Goal: Information Seeking & Learning: Learn about a topic

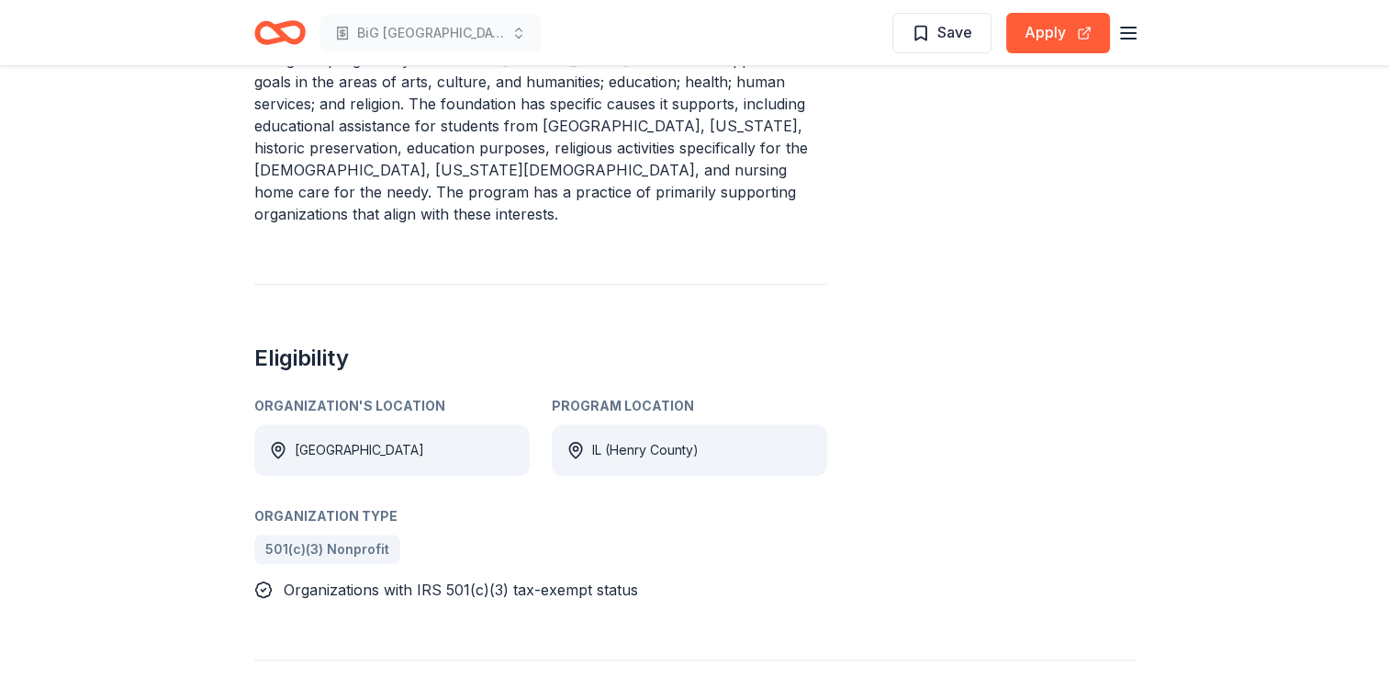
scroll to position [643, 0]
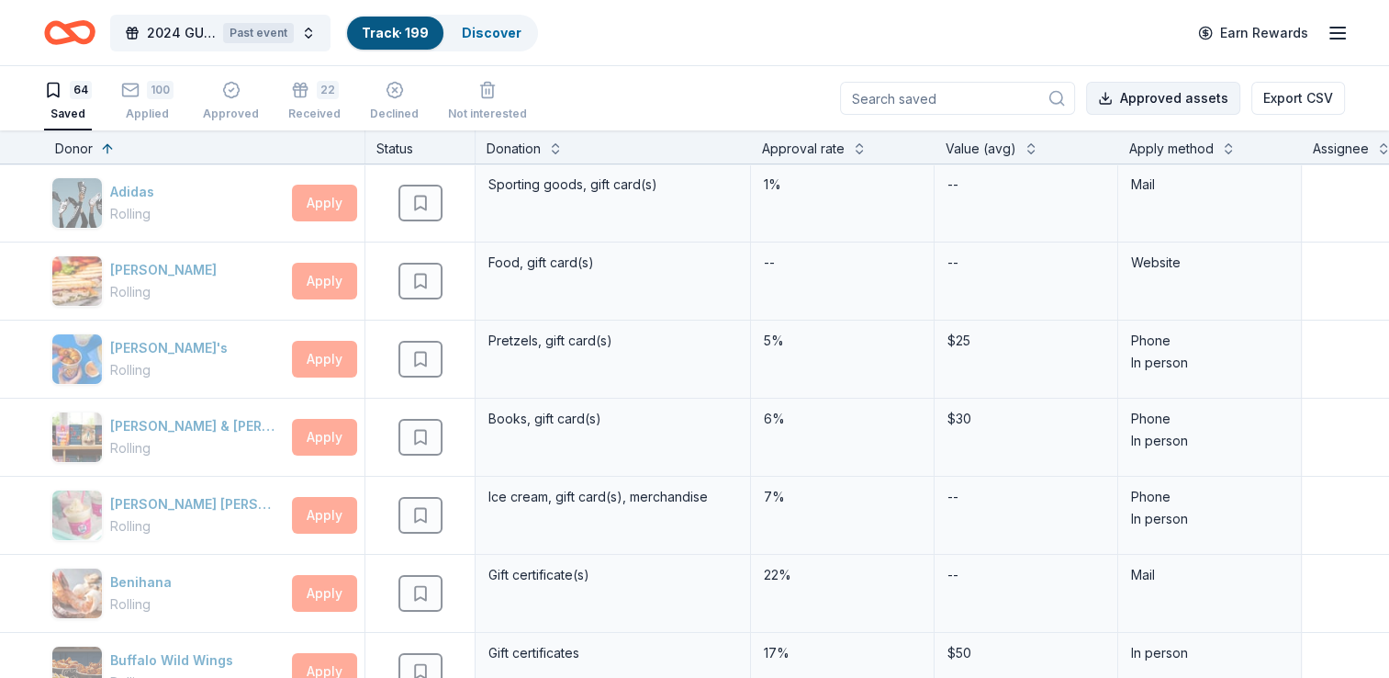
click at [1208, 84] on button "Approved assets" at bounding box center [1163, 98] width 154 height 33
click at [468, 34] on link "Discover" at bounding box center [492, 33] width 60 height 16
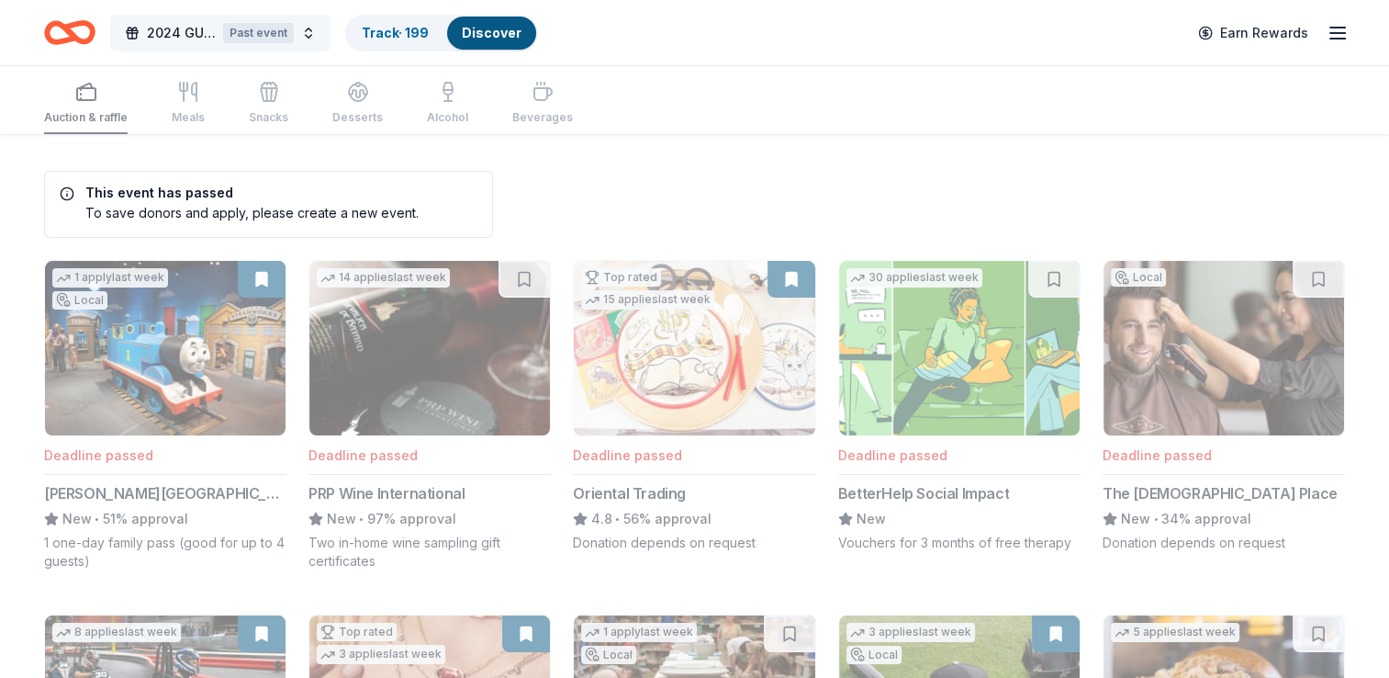
click at [185, 39] on span "2024 GURNEE MAYOR'S GOLF BENEFIT IN SUPPORT OF BIG GREAT LAKES" at bounding box center [181, 33] width 69 height 22
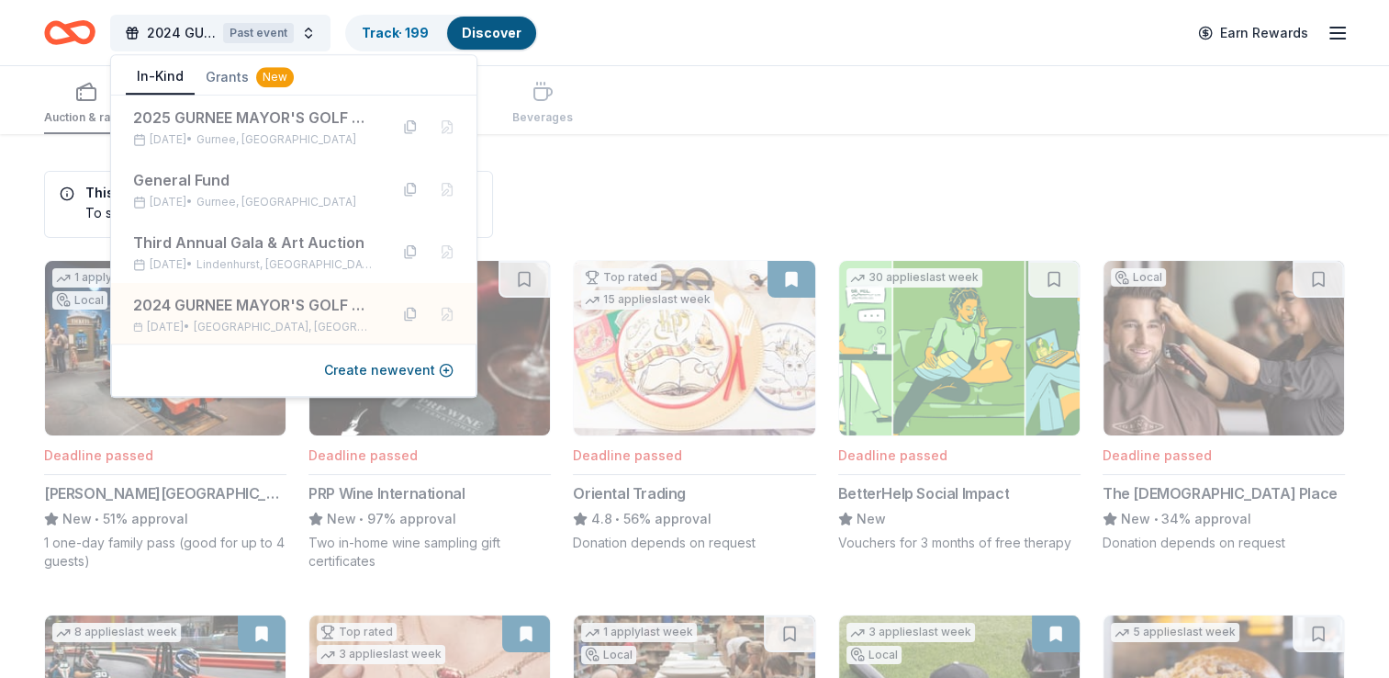
click at [843, 71] on div "Auction & raffle Meals Snacks Desserts Alcohol Beverages" at bounding box center [694, 100] width 1301 height 68
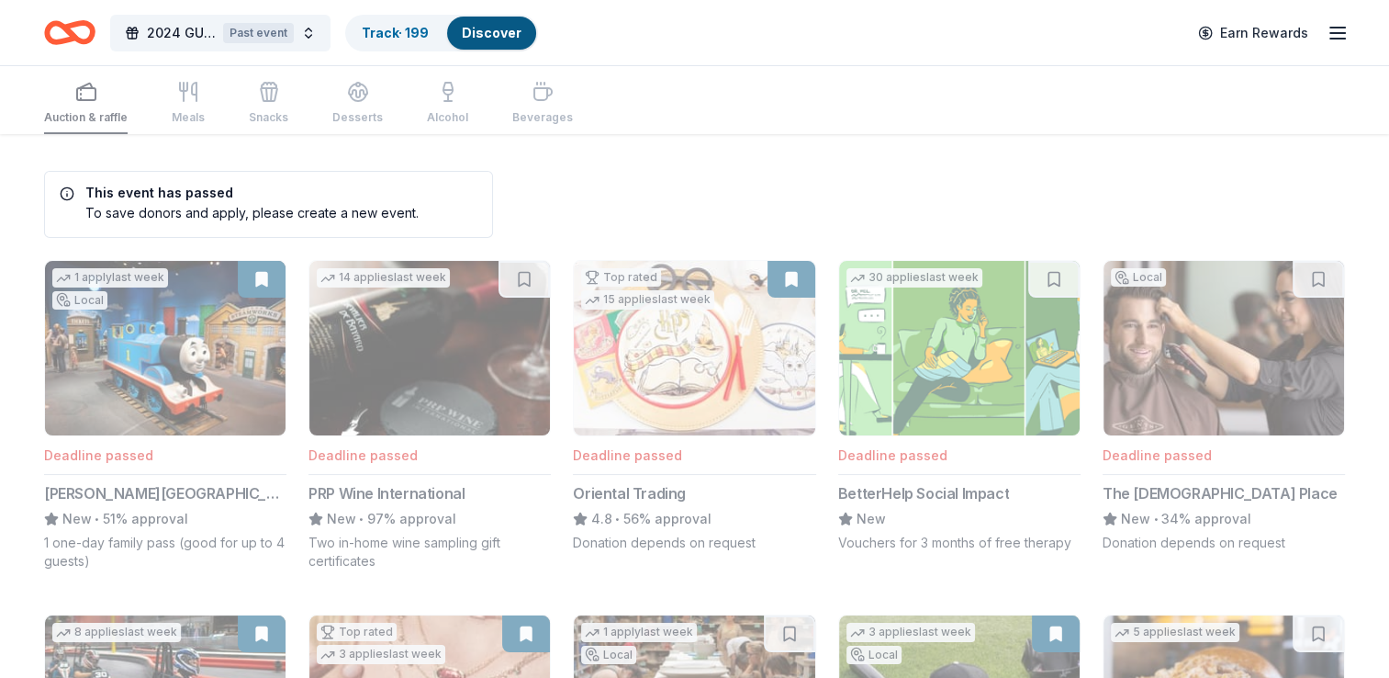
click at [81, 27] on icon "Home" at bounding box center [69, 32] width 51 height 43
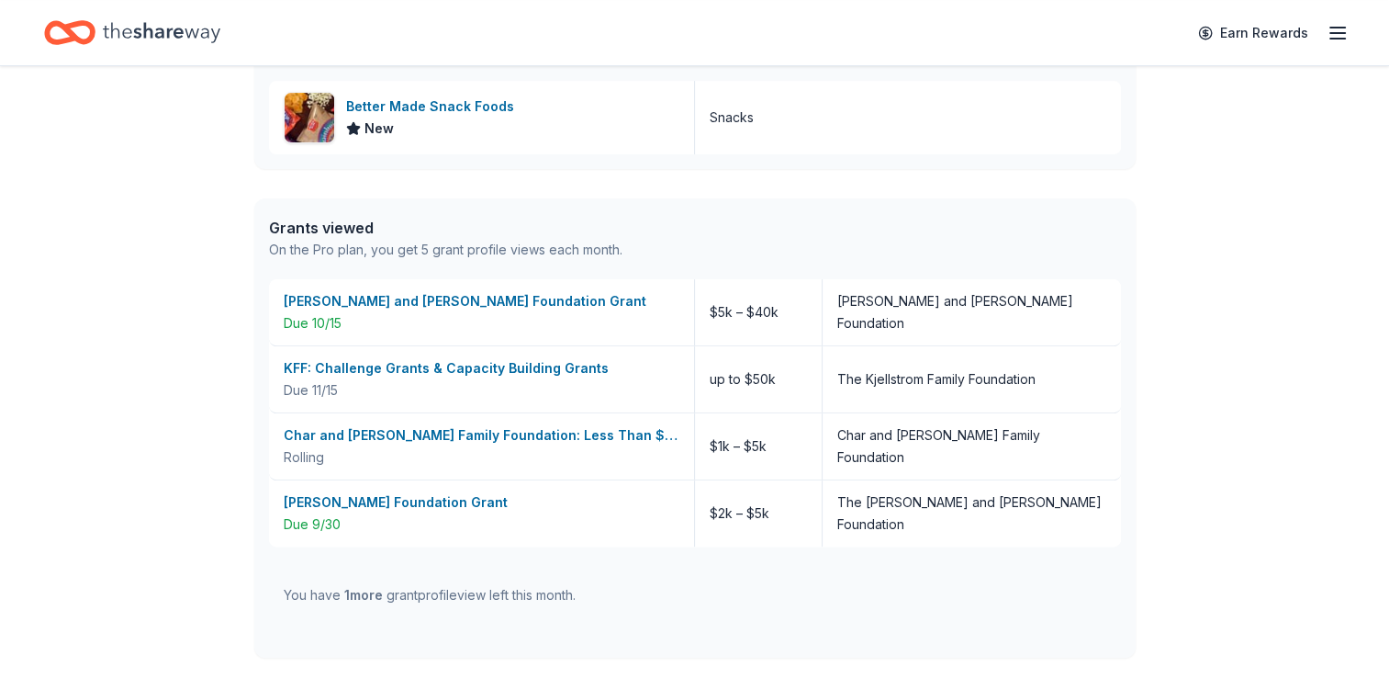
scroll to position [643, 0]
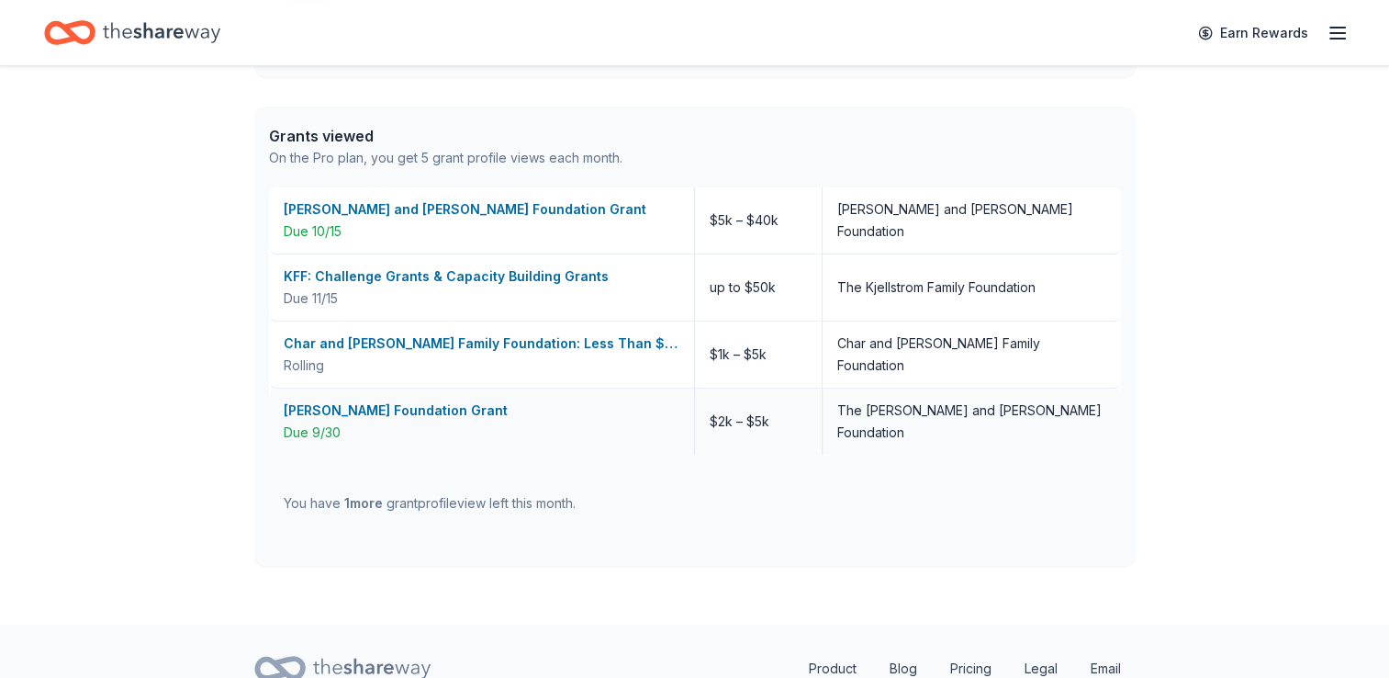
click at [398, 396] on div "Cohn Foundation Grant Due 9/30" at bounding box center [482, 421] width 426 height 66
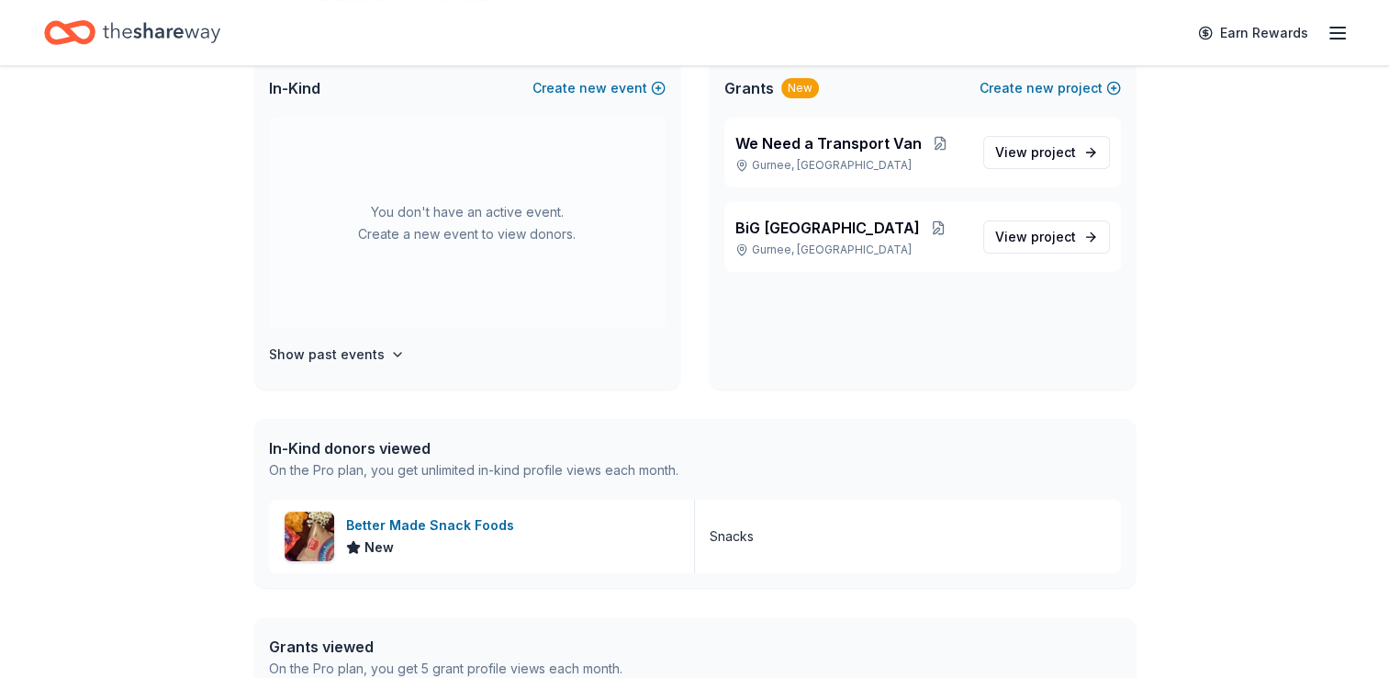
scroll to position [0, 0]
